Goal: Task Accomplishment & Management: Manage account settings

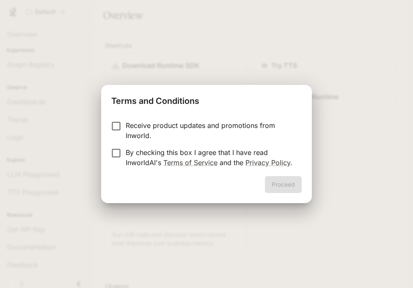
click at [192, 154] on p "By checking this box I agree that I have read InworldAI's Terms of Service and …" at bounding box center [210, 158] width 169 height 20
click at [291, 183] on button "Proceed" at bounding box center [283, 184] width 37 height 17
click at [174, 102] on div "Get API Key" at bounding box center [175, 97] width 129 height 10
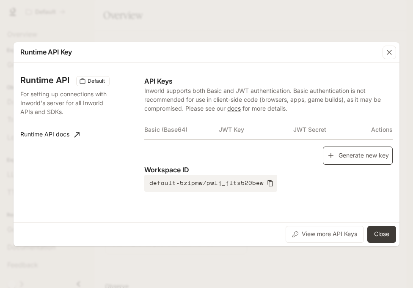
click at [341, 156] on button "Generate new key" at bounding box center [358, 156] width 70 height 18
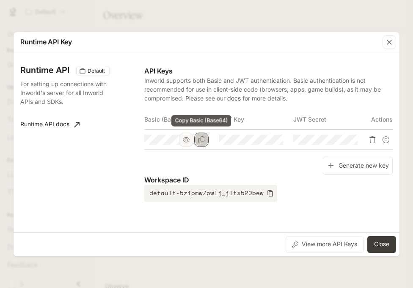
click at [204, 143] on icon "Copy Basic (Base64)" at bounding box center [201, 140] width 7 height 7
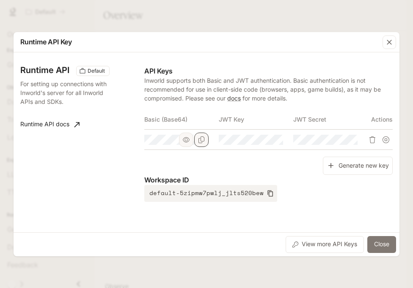
click at [379, 242] on button "Close" at bounding box center [381, 244] width 29 height 17
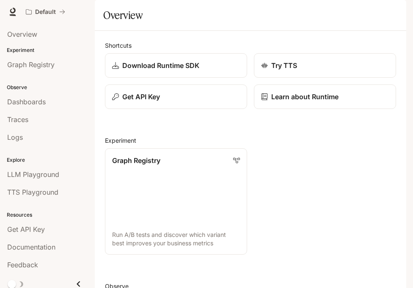
click at [392, 16] on div "button" at bounding box center [394, 12] width 12 height 12
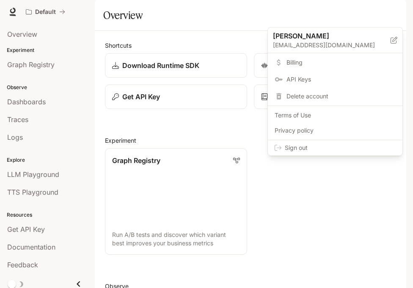
click at [371, 142] on div "Sign out" at bounding box center [335, 147] width 135 height 15
